Goal: Information Seeking & Learning: Learn about a topic

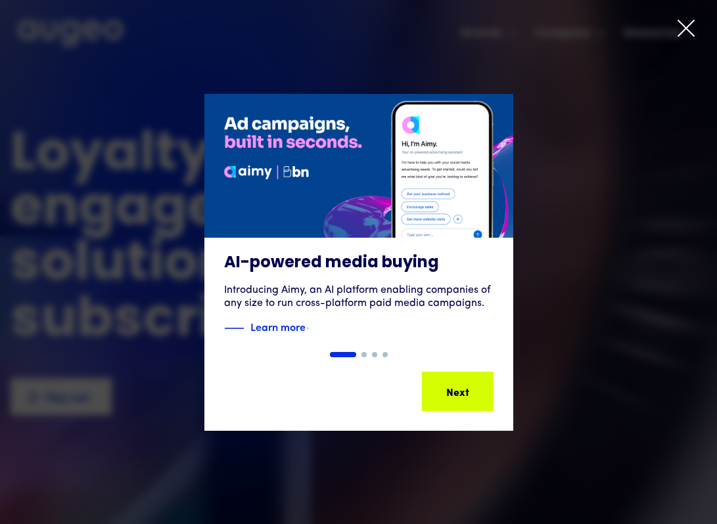
click at [691, 41] on div at bounding box center [686, 30] width 20 height 25
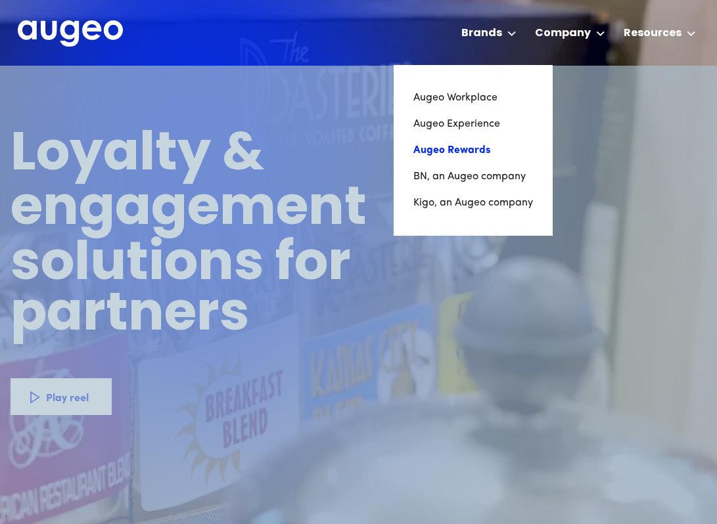
click at [467, 145] on link "Augeo Rewards" at bounding box center [473, 150] width 120 height 26
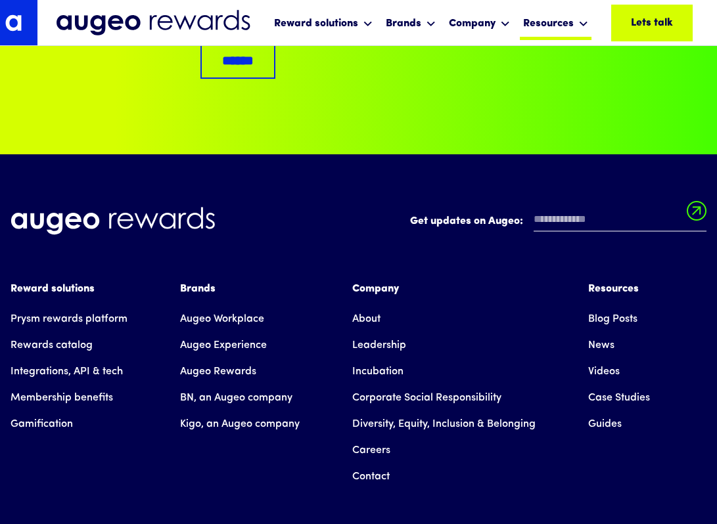
scroll to position [9210, 0]
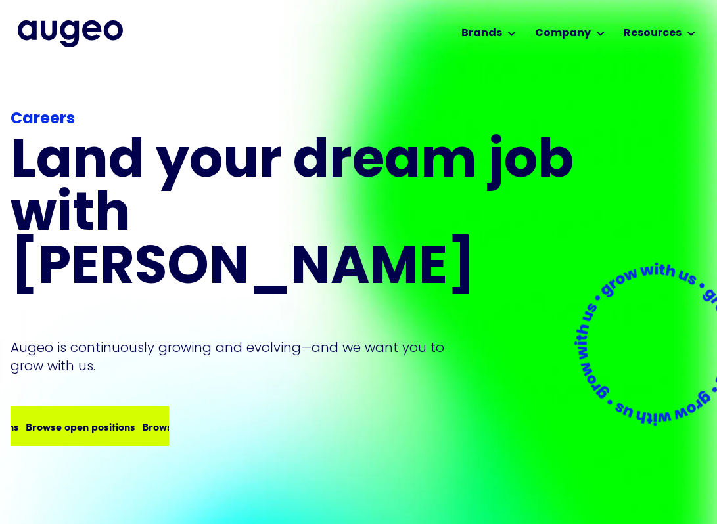
click at [99, 408] on div "Browse open positions Browse open positions Browse open positions Browse open p…" at bounding box center [90, 426] width 156 height 37
